Goal: Information Seeking & Learning: Learn about a topic

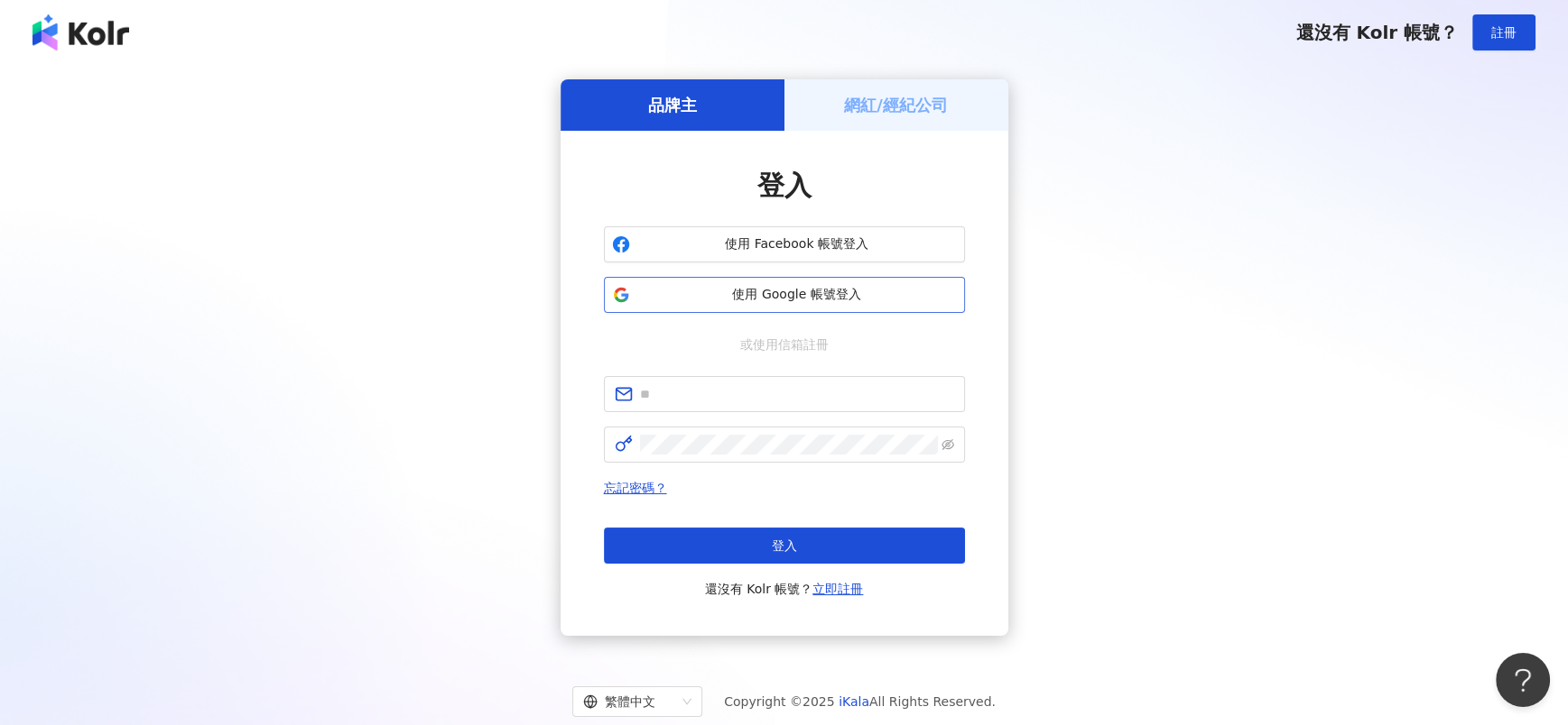
click at [800, 306] on button "使用 Google 帳號登入" at bounding box center [784, 295] width 361 height 36
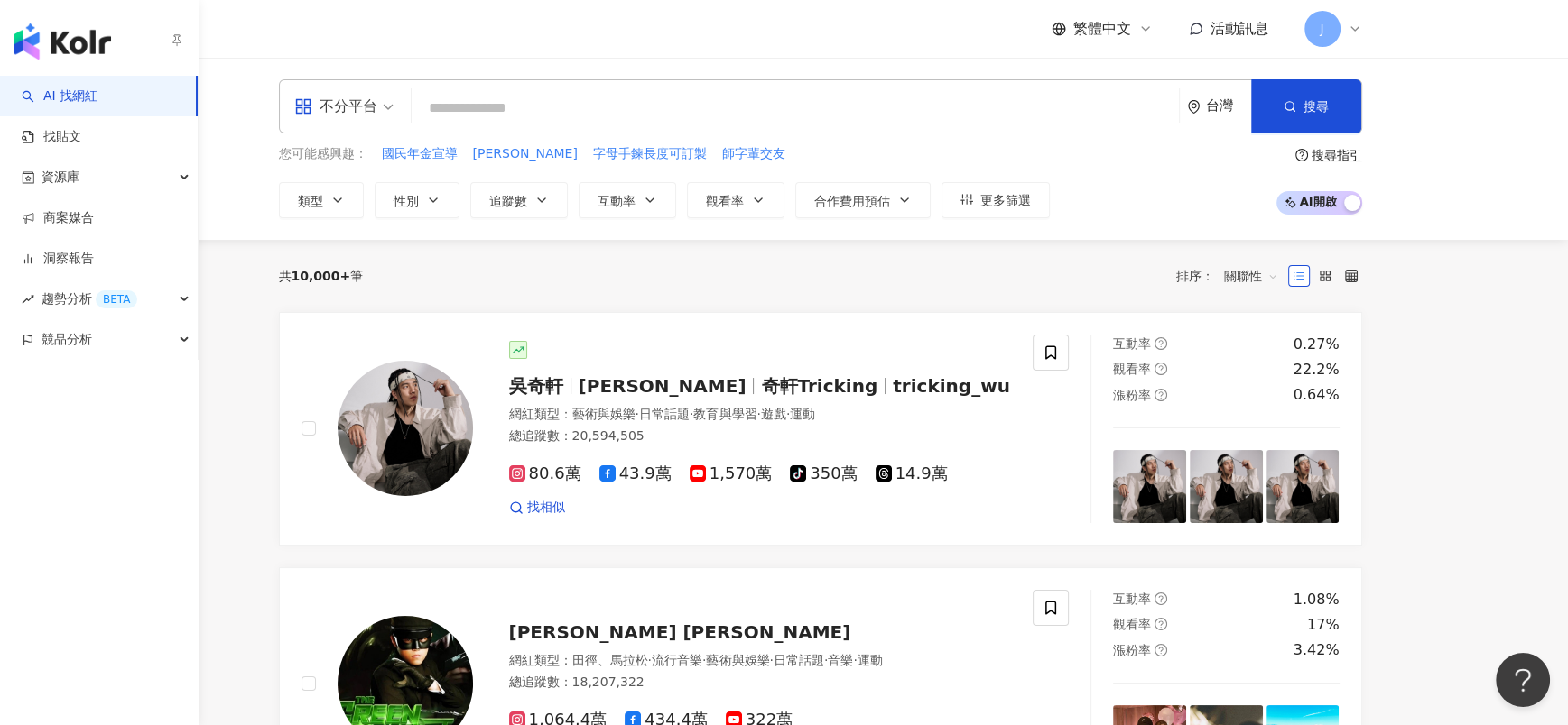
click at [9, 558] on div "AI 找網紅 找貼文 資源庫 商案媒合 洞察報告 趨勢分析 BETA 競品分析" at bounding box center [99, 400] width 198 height 649
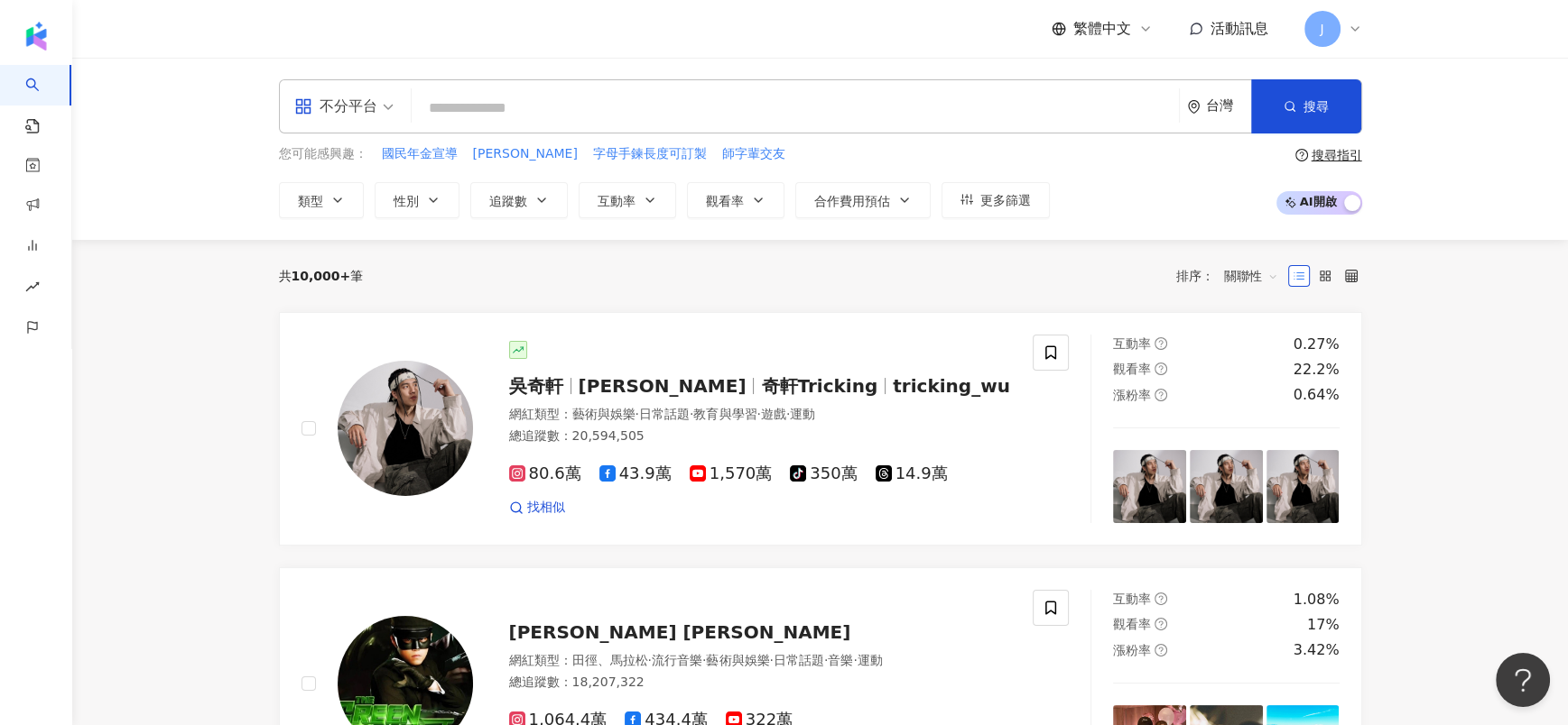
click at [719, 97] on input "search" at bounding box center [795, 108] width 753 height 35
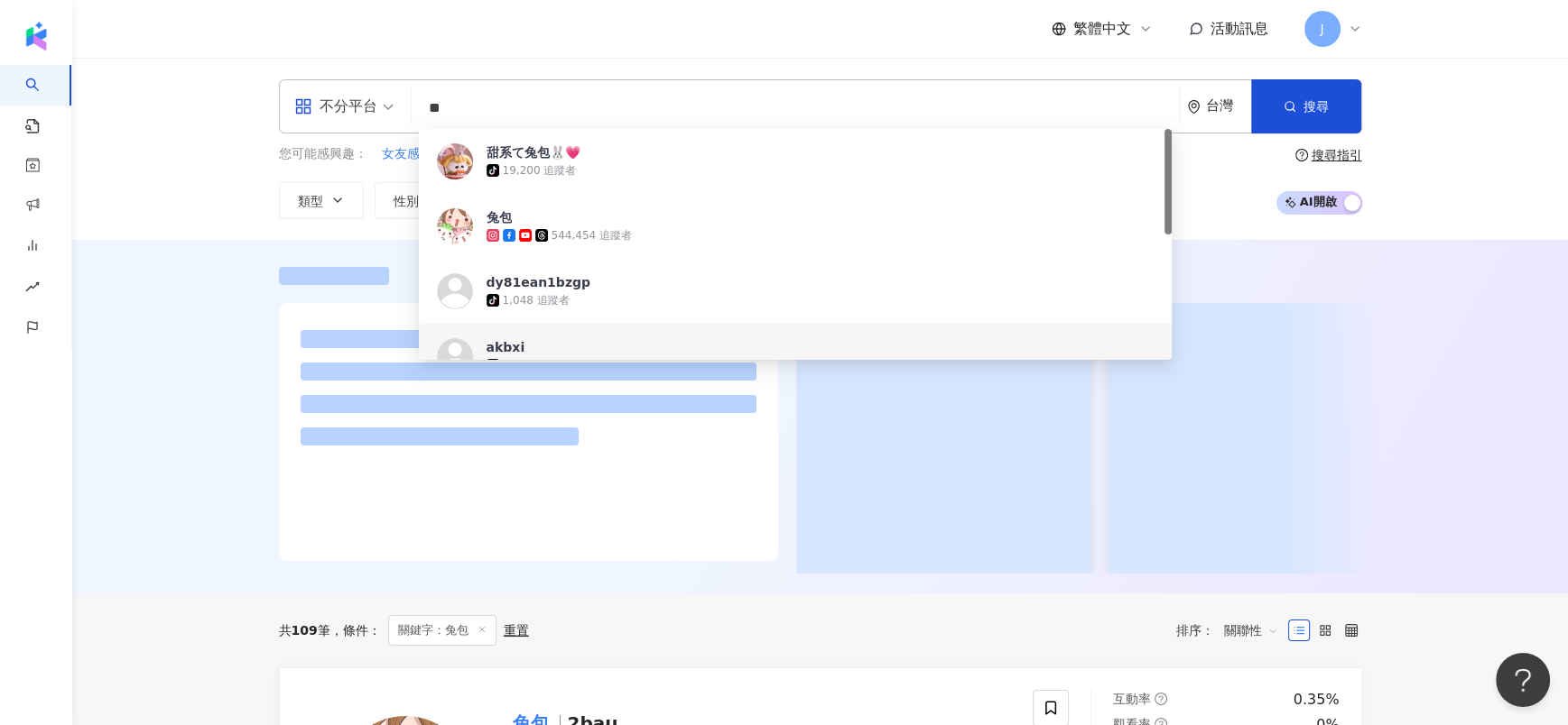
type input "**"
click at [198, 433] on div at bounding box center [820, 417] width 1496 height 354
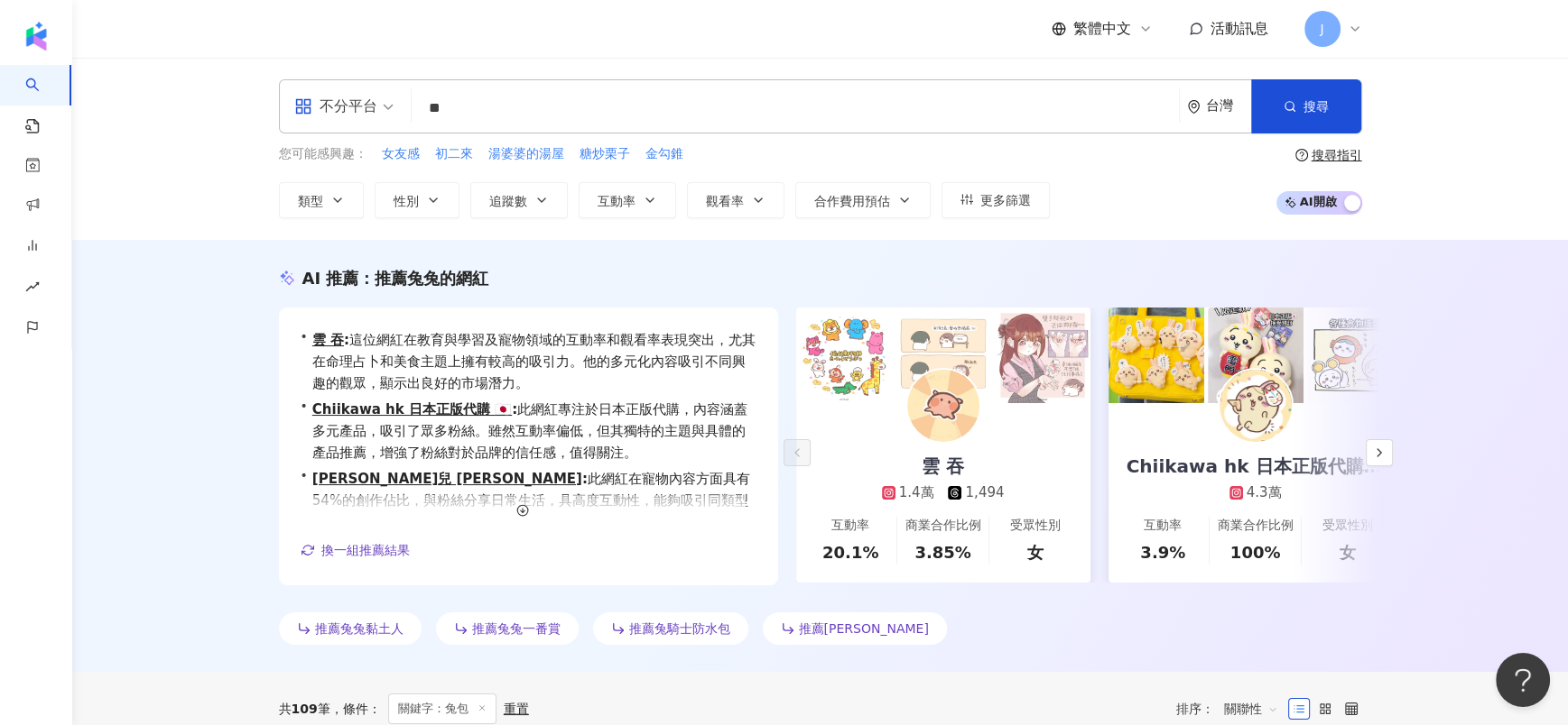
click at [188, 421] on div "AI 推薦 ： 推薦兔兔的網紅 • 雲 吞 : 這位網紅在教育與學習及寵物領域的互動率和觀看率表現突出，尤其在命理占卜和美食主題上擁有較高的吸引力。他的多元化…" at bounding box center [820, 457] width 1496 height 432
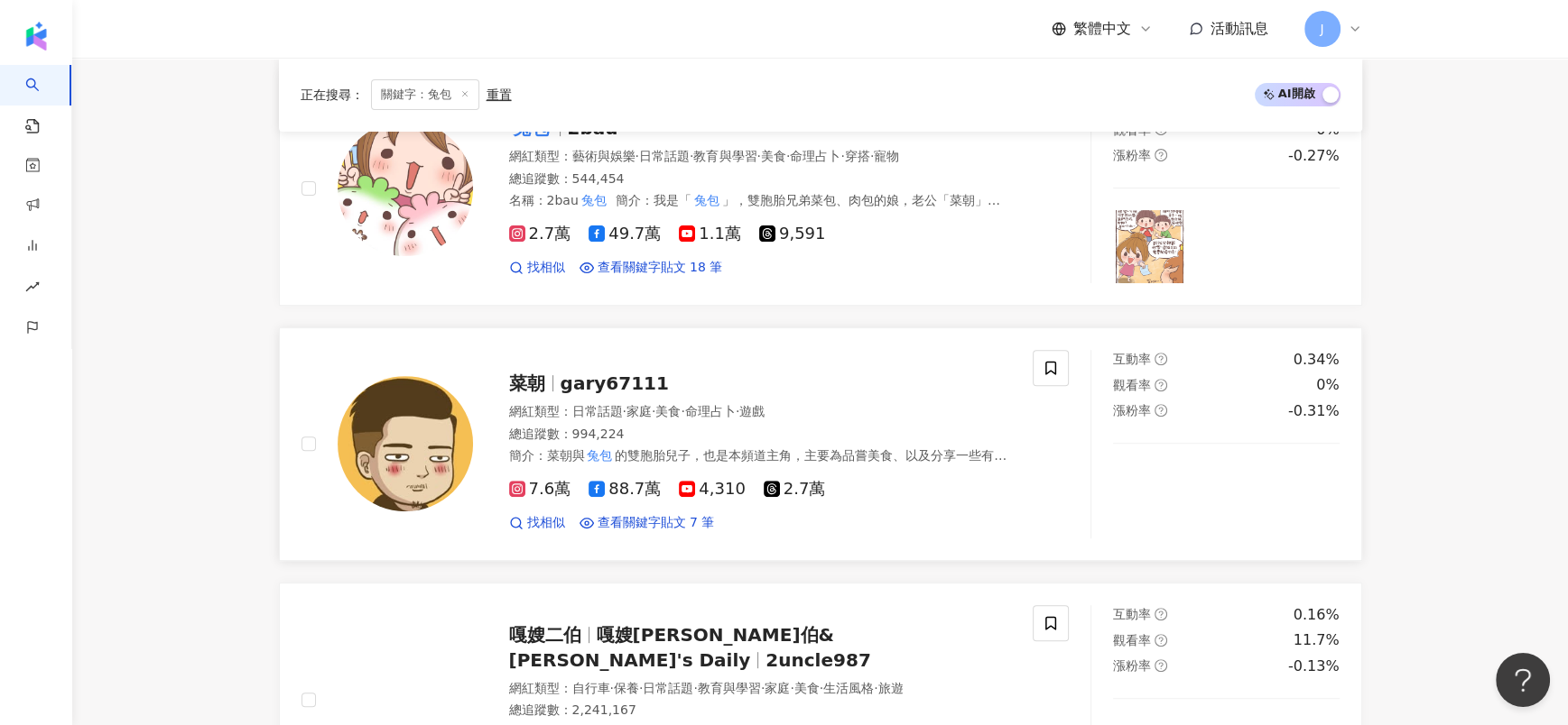
scroll to position [676, 0]
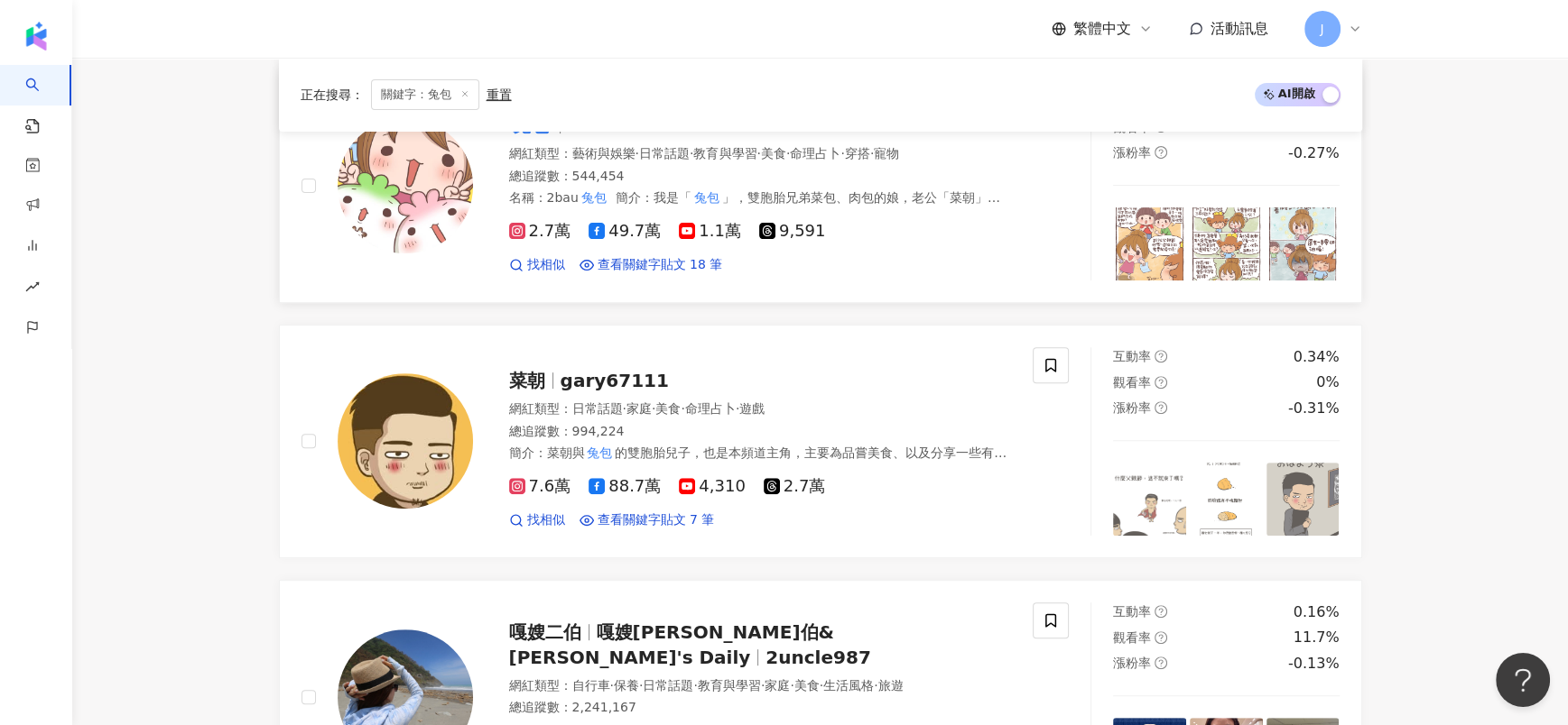
click at [537, 169] on div "網紅類型 ： 藝術與娛樂 · 日常話題 · 教育與學習 · 美食 · 命理占卜 · 穿搭 · 寵物 總追蹤數 ： 544,454 名稱 ： 2bau 兔包 簡…" at bounding box center [760, 176] width 503 height 63
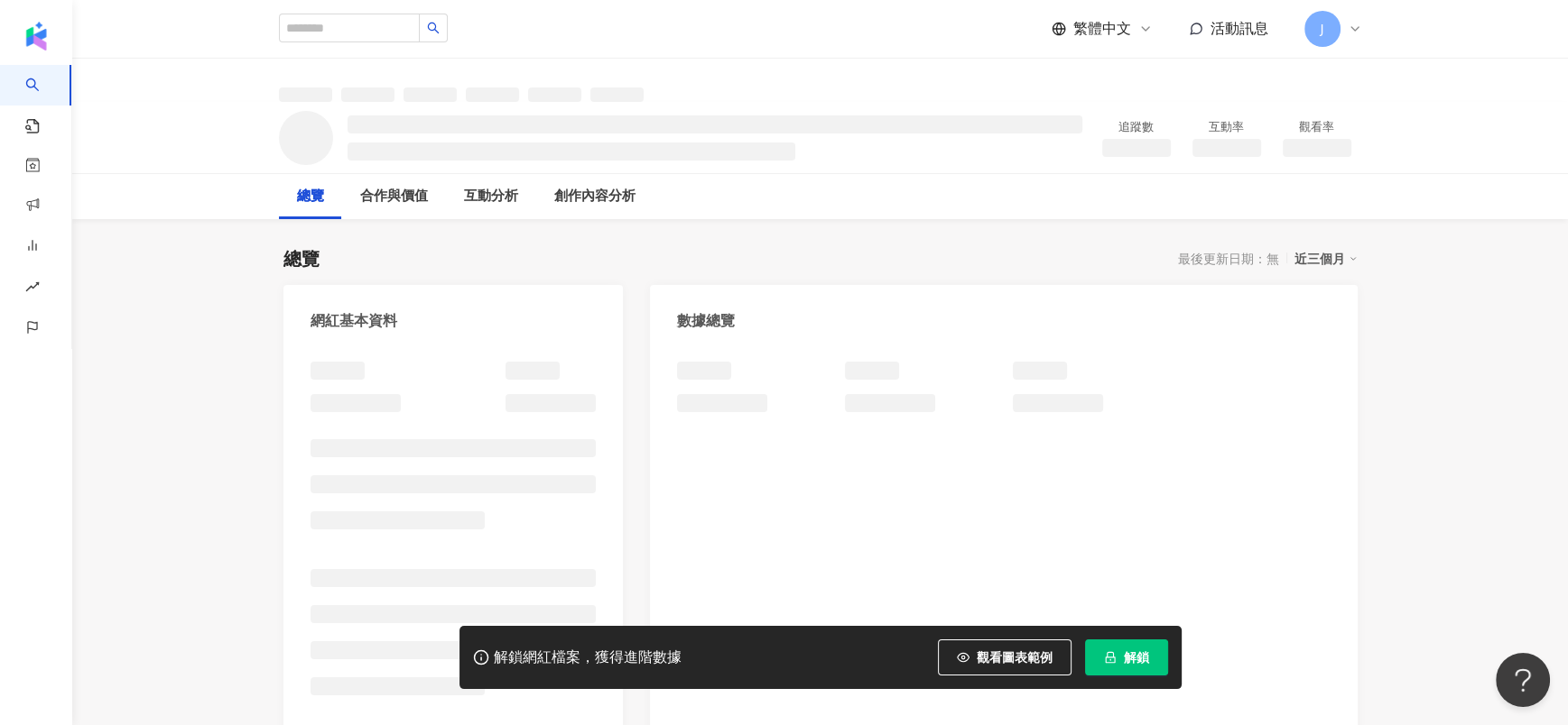
click at [1121, 671] on button "解鎖" at bounding box center [1126, 658] width 83 height 36
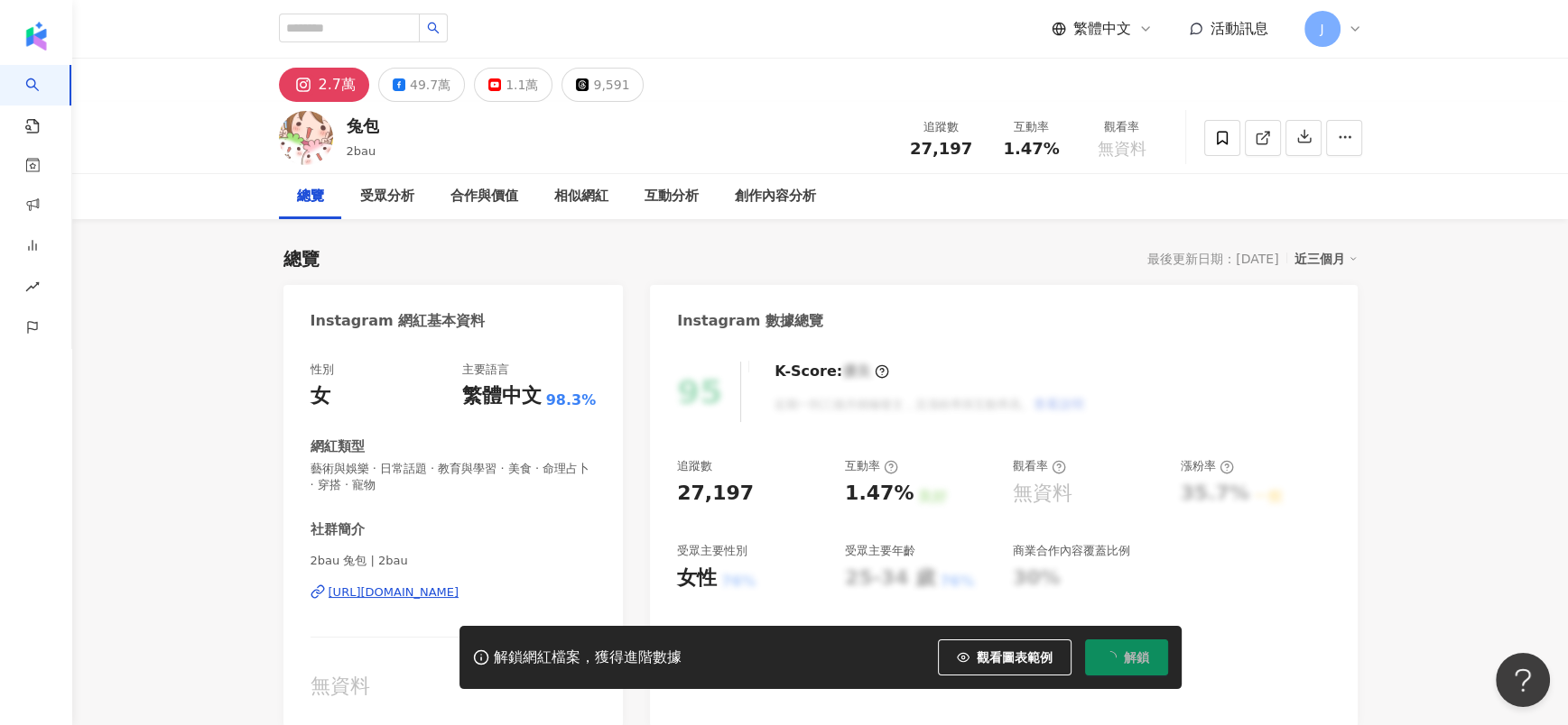
drag, startPoint x: 1580, startPoint y: 5, endPoint x: 291, endPoint y: 346, distance: 1333.3
click at [286, 371] on div "性別 女 主要語言 繁體中文 98.3% 網紅類型 藝術與娛樂 · 日常話題 · 教育與學習 · 美食 · 命理占卜 · 穿搭 · 寵物 社群簡介 2bau …" at bounding box center [454, 535] width 341 height 384
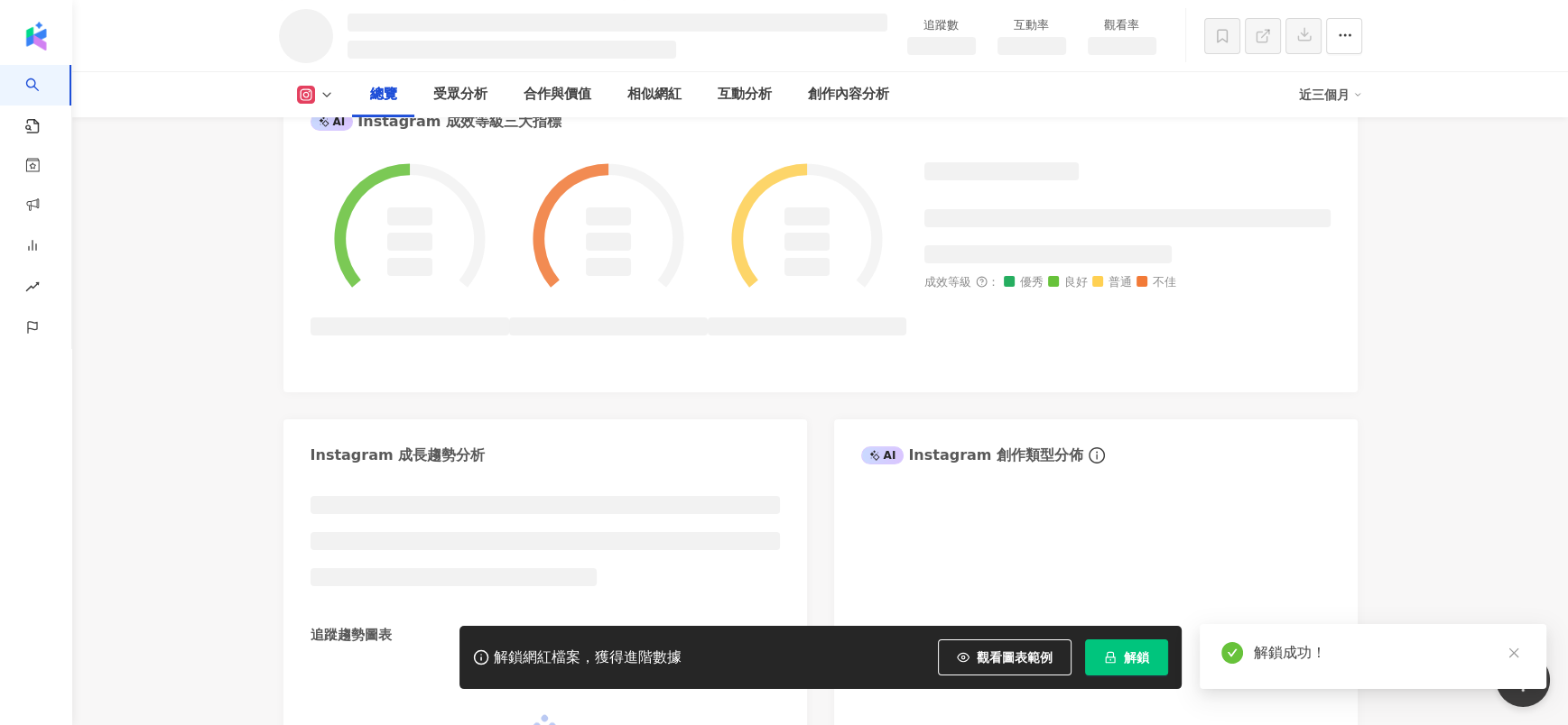
scroll to position [725, 0]
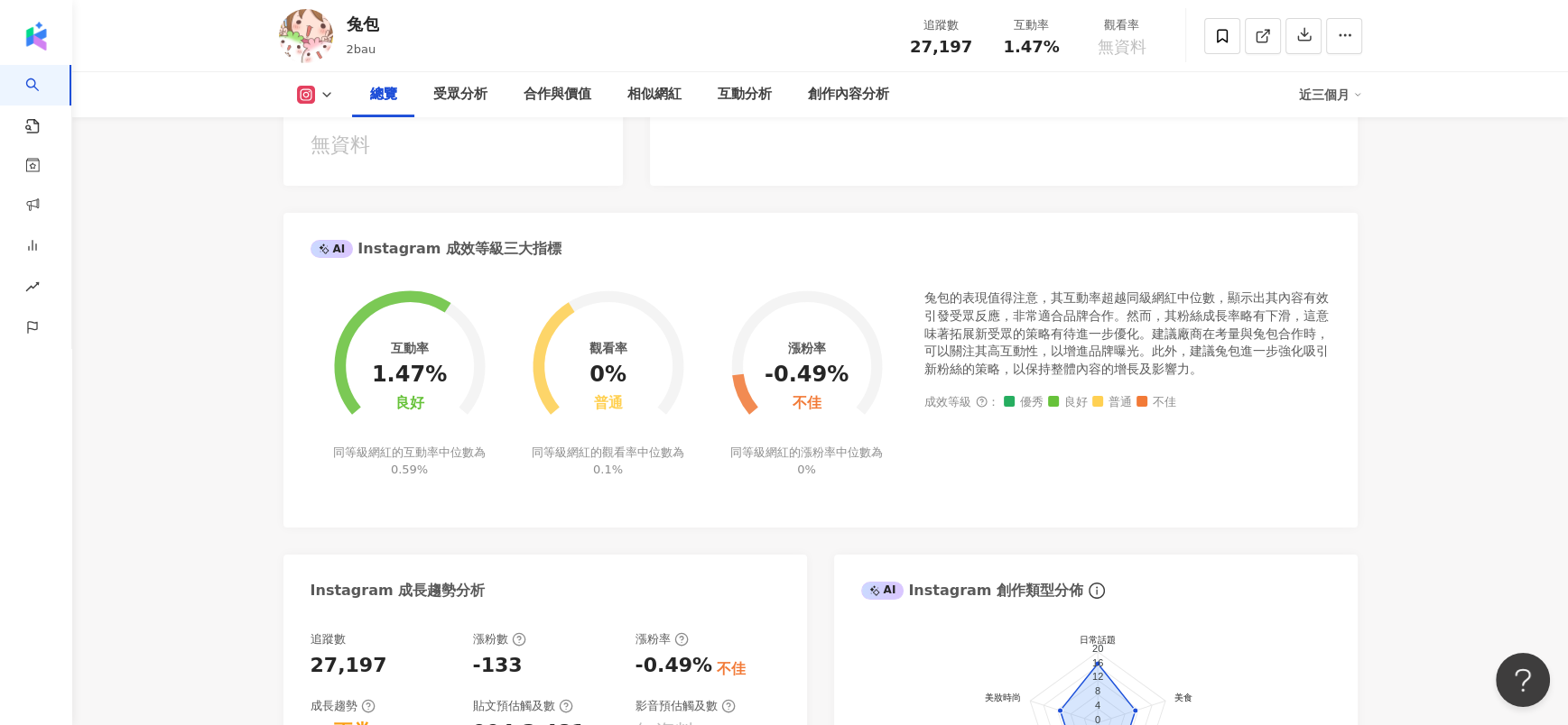
scroll to position [136, 0]
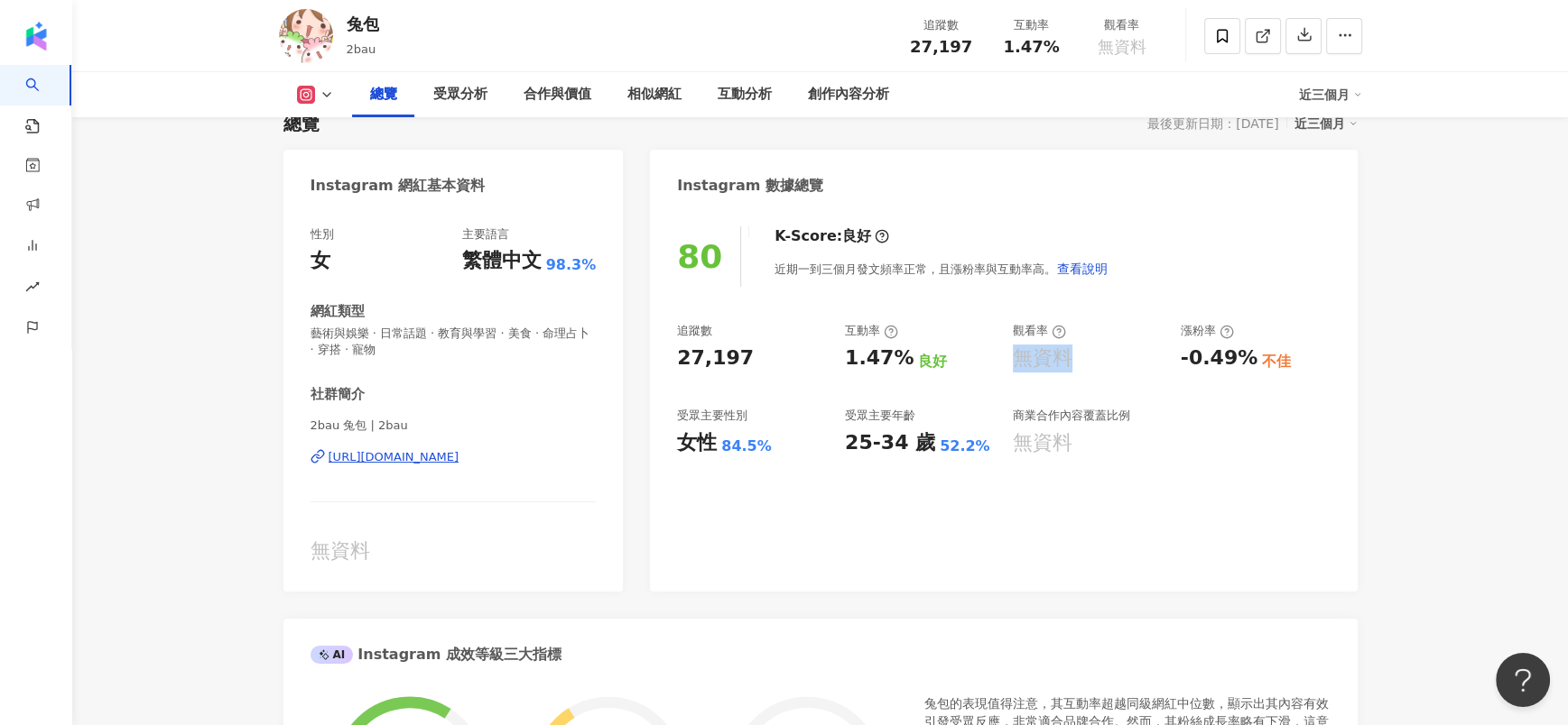
drag, startPoint x: 1018, startPoint y: 364, endPoint x: 1096, endPoint y: 366, distance: 78.0
click at [1096, 366] on div "無資料" at bounding box center [1088, 358] width 150 height 28
click at [1048, 337] on div "觀看率" at bounding box center [1039, 330] width 53 height 16
